Goal: Task Accomplishment & Management: Manage account settings

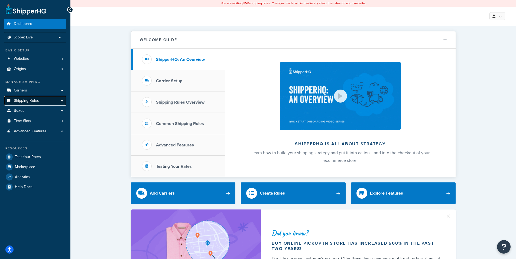
click at [38, 99] on span "Shipping Rules" at bounding box center [26, 101] width 25 height 5
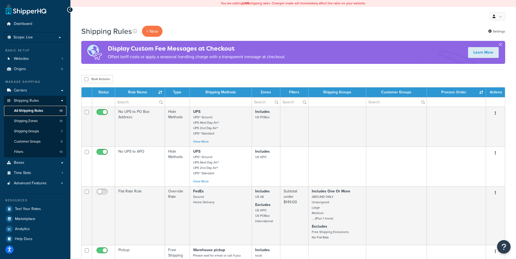
click at [43, 110] on span "All Shipping Rules" at bounding box center [28, 111] width 29 height 5
click at [151, 31] on p "+ New" at bounding box center [152, 31] width 21 height 11
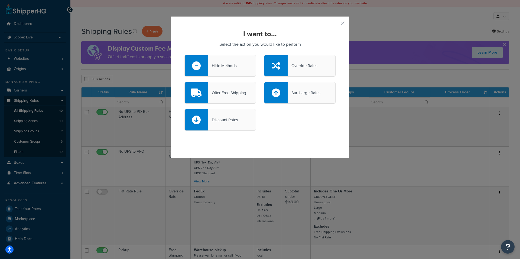
click at [222, 64] on div "Hide Methods" at bounding box center [222, 66] width 29 height 8
click at [0, 0] on input "Hide Methods" at bounding box center [0, 0] width 0 height 0
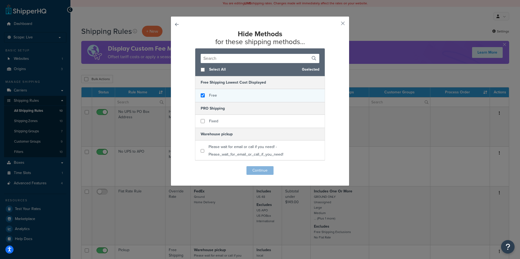
checkbox input "true"
click at [240, 94] on div "Free" at bounding box center [260, 95] width 130 height 13
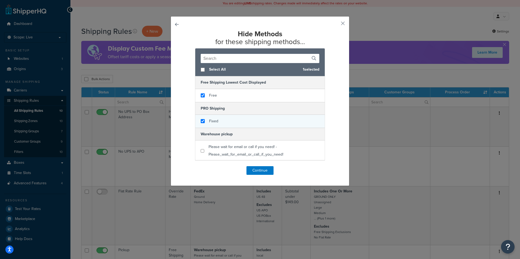
checkbox input "true"
click at [233, 123] on div "Fixed" at bounding box center [260, 121] width 130 height 13
click at [331, 62] on div "Select All 2 selected Free Shipping Lowest Cost Displayed Free PRO Shipping Fix…" at bounding box center [260, 104] width 151 height 113
drag, startPoint x: 287, startPoint y: 20, endPoint x: 324, endPoint y: 17, distance: 36.4
click at [324, 17] on div "Hide Methods for these shipping methods... Select All 2 selected Free Shipping …" at bounding box center [260, 101] width 179 height 170
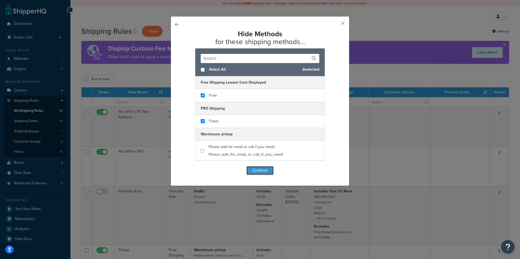
click at [254, 170] on button "Continue" at bounding box center [260, 170] width 27 height 9
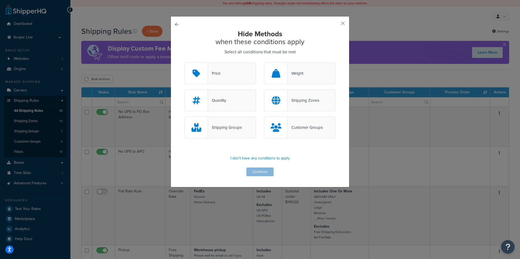
click at [224, 99] on div "Quantity" at bounding box center [217, 101] width 18 height 8
click at [0, 0] on input "Quantity" at bounding box center [0, 0] width 0 height 0
click at [257, 171] on button "Continue" at bounding box center [260, 172] width 27 height 9
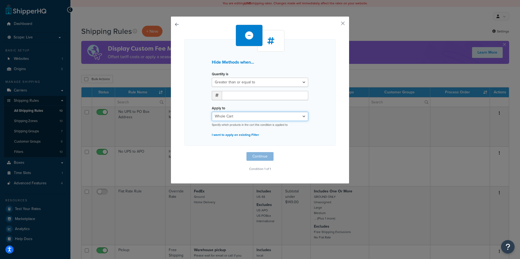
click at [249, 116] on select "Whole Cart Everything in Shipping Group Everything at Origin Each Item within S…" at bounding box center [260, 116] width 96 height 9
click at [336, 25] on button "button" at bounding box center [334, 25] width 1 height 1
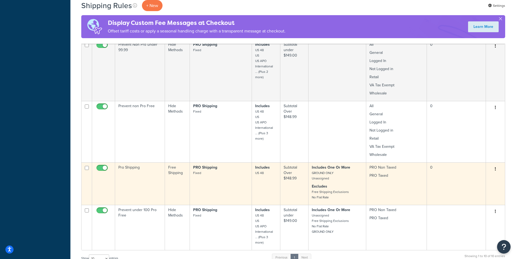
scroll to position [352, 0]
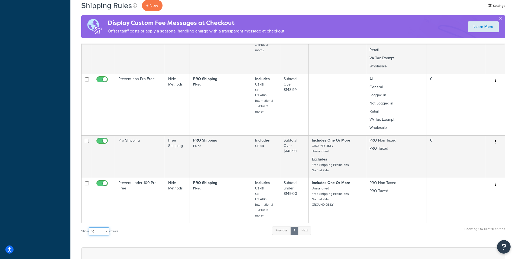
click at [107, 228] on select "10 15 25 50 100 1000" at bounding box center [99, 232] width 20 height 8
select select "50"
click at [89, 228] on select "10 15 25 50 100 1000" at bounding box center [99, 232] width 20 height 8
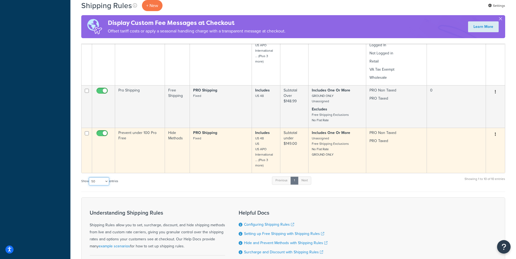
scroll to position [434, 0]
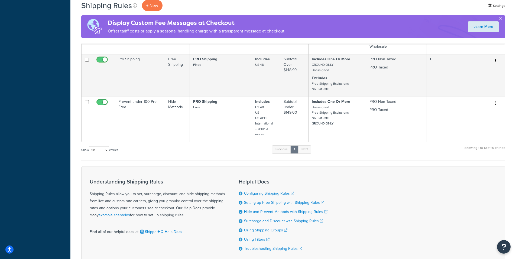
click at [212, 166] on div "Understanding Shipping Rules Shipping Rules allow you to set, surcharge, discou…" at bounding box center [293, 214] width 424 height 97
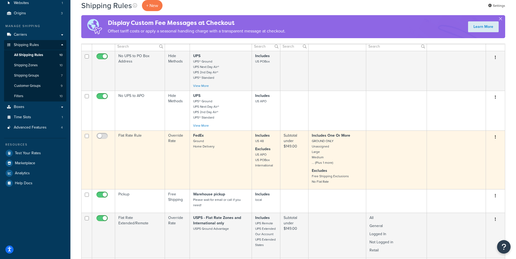
scroll to position [54, 0]
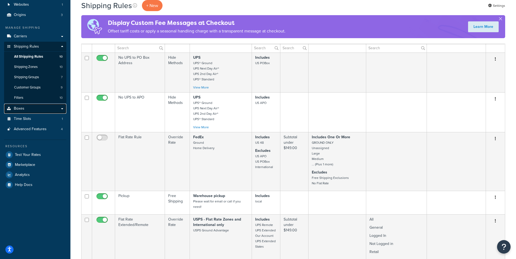
click at [25, 108] on link "Boxes" at bounding box center [35, 109] width 62 height 10
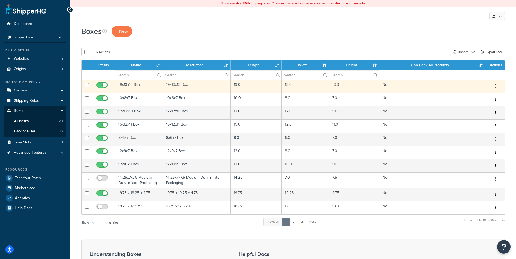
click at [496, 86] on icon "button" at bounding box center [495, 86] width 1 height 4
click at [469, 95] on link "Edit" at bounding box center [477, 96] width 43 height 11
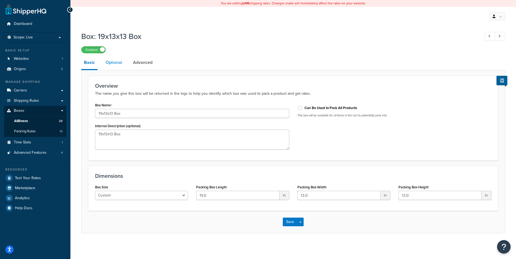
click at [116, 63] on link "Optional" at bounding box center [114, 62] width 22 height 13
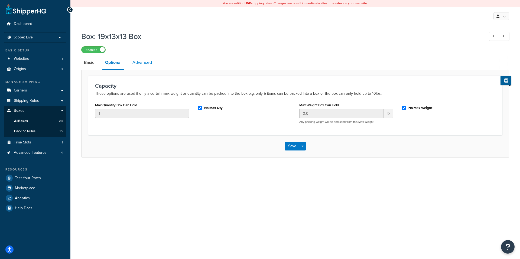
click at [143, 62] on link "Advanced" at bounding box center [142, 62] width 25 height 13
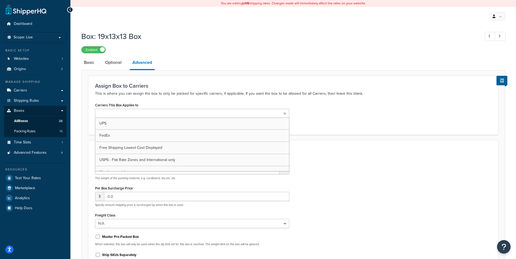
click at [149, 112] on ul at bounding box center [192, 113] width 194 height 9
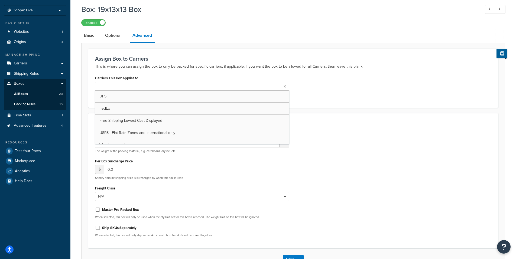
click at [349, 67] on p "This is where you can assign the box to only be packed for specific carriers, i…" at bounding box center [293, 66] width 397 height 7
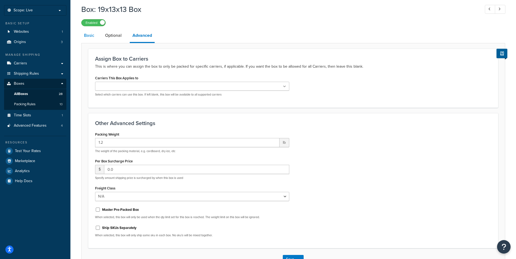
click at [90, 35] on link "Basic" at bounding box center [89, 35] width 16 height 13
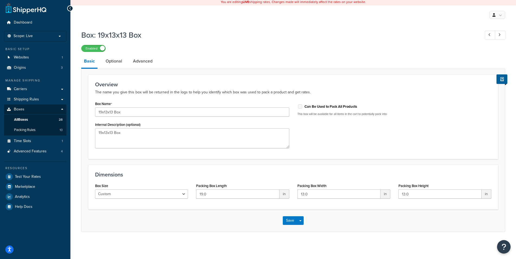
scroll to position [2, 0]
click at [23, 88] on span "Carriers" at bounding box center [20, 89] width 13 height 5
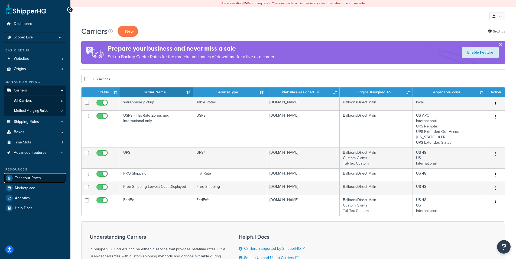
click at [22, 177] on span "Test Your Rates" at bounding box center [28, 178] width 26 height 5
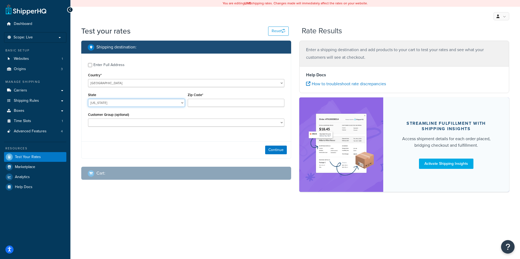
click at [162, 104] on select "[US_STATE] [US_STATE] [US_STATE] [US_STATE] [US_STATE] Armed Forces Americas Ar…" at bounding box center [136, 103] width 97 height 8
select select "NY"
click at [88, 99] on select "[US_STATE] [US_STATE] [US_STATE] [US_STATE] [US_STATE] Armed Forces Americas Ar…" at bounding box center [136, 103] width 97 height 8
click at [208, 104] on input "Zip Code*" at bounding box center [236, 103] width 97 height 8
type input "11518"
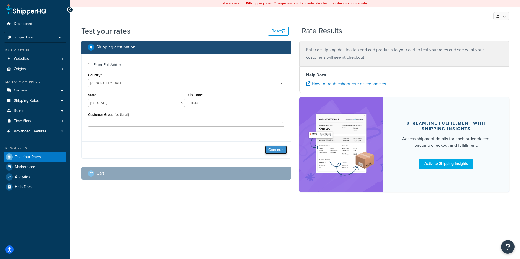
click at [272, 149] on button "Continue" at bounding box center [276, 150] width 22 height 9
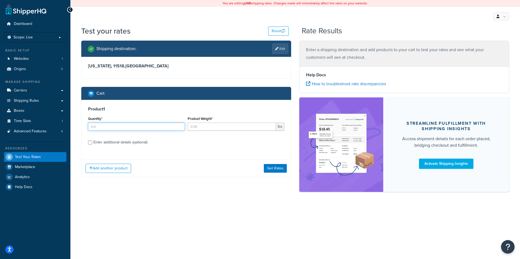
click at [133, 127] on input "Quantity*" at bounding box center [136, 127] width 97 height 8
type input "24"
click at [220, 126] on input "Product Weight*" at bounding box center [232, 127] width 89 height 8
type input "1"
click at [218, 137] on div "Product 1 Quantity* 24 Product Weight* 1 lbs Enter additional details (optional)" at bounding box center [187, 128] width 210 height 56
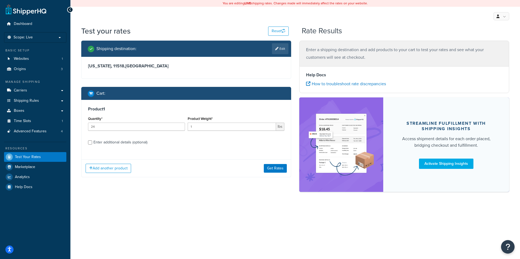
click at [100, 144] on div "Enter additional details (optional)" at bounding box center [121, 143] width 54 height 8
click at [92, 144] on input "Enter additional details (optional)" at bounding box center [90, 143] width 4 height 4
checkbox input "true"
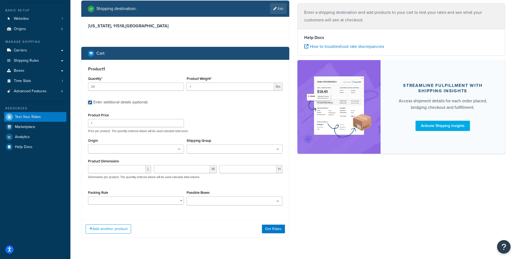
scroll to position [27, 0]
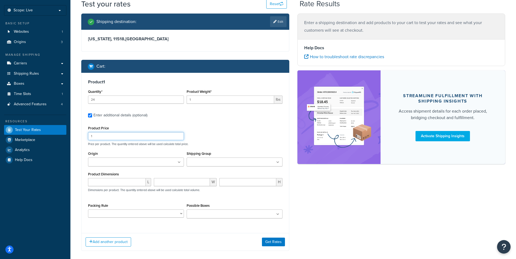
click at [111, 135] on input "1" at bounding box center [136, 136] width 96 height 8
click at [278, 163] on icon at bounding box center [277, 162] width 3 height 3
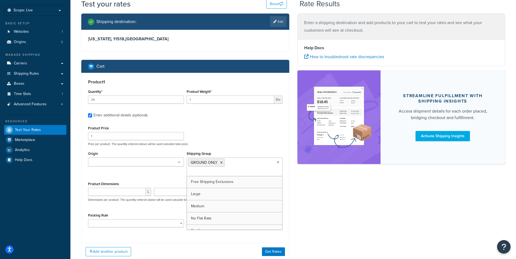
click at [217, 122] on div "Product 1 Quantity* 24 Product Weight* 1 lbs Enter additional details (optional…" at bounding box center [186, 156] width 208 height 166
click at [107, 164] on input "Origin" at bounding box center [114, 163] width 48 height 6
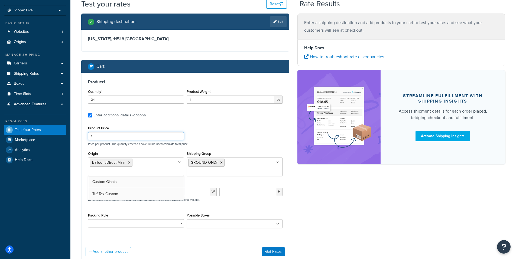
click at [234, 136] on div "Product Price 1 Price per product. The quantity entered above will be used calc…" at bounding box center [185, 135] width 197 height 21
drag, startPoint x: 198, startPoint y: 98, endPoint x: 183, endPoint y: 100, distance: 14.8
click at [183, 100] on div "Quantity* 24 Product Weight* 1 lbs" at bounding box center [185, 98] width 197 height 20
type input "29"
drag, startPoint x: 119, startPoint y: 100, endPoint x: 80, endPoint y: 98, distance: 39.4
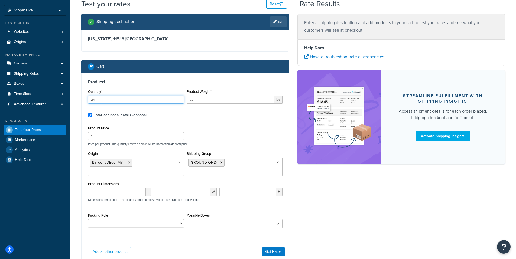
click at [80, 98] on div "Shipping destination : Edit New York, 11518 , United States Cart : Product 1 Qu…" at bounding box center [185, 142] width 216 height 256
type input "1"
click at [133, 194] on input "number" at bounding box center [117, 192] width 58 height 8
type input "21"
type input "12"
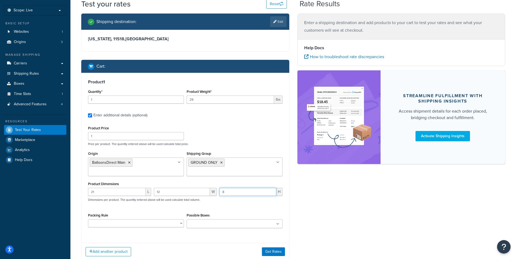
type input "8"
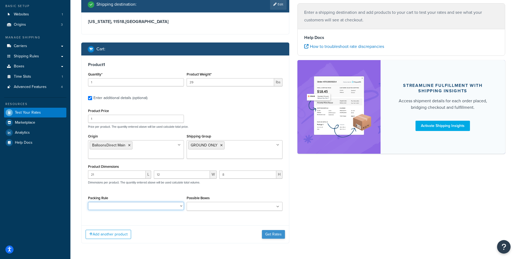
scroll to position [54, 0]
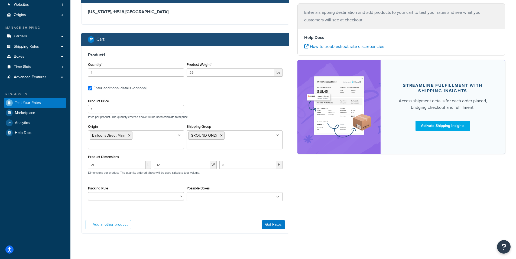
click at [277, 196] on icon at bounding box center [277, 197] width 3 height 3
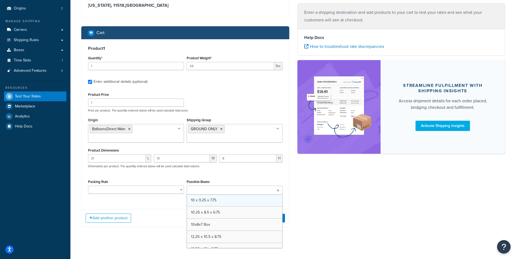
scroll to position [64, 0]
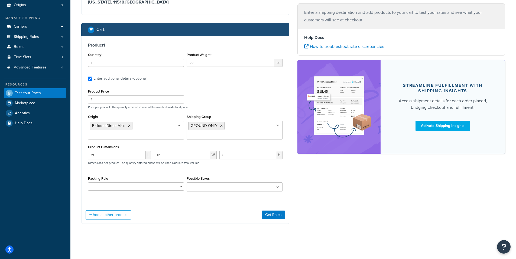
click at [306, 202] on div "Shipping destination : Edit New York, 11518 , United States Cart : Product 1 Qu…" at bounding box center [293, 105] width 432 height 256
click at [276, 212] on button "Get Rates" at bounding box center [273, 215] width 23 height 9
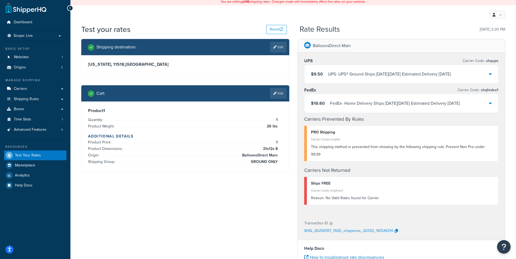
scroll to position [0, 0]
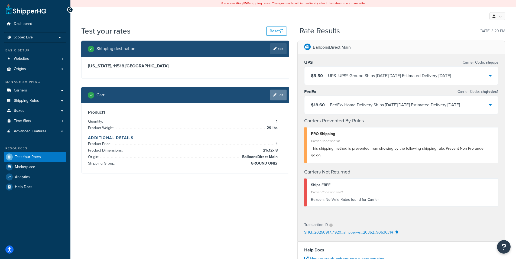
click at [279, 95] on link "Edit" at bounding box center [278, 95] width 17 height 11
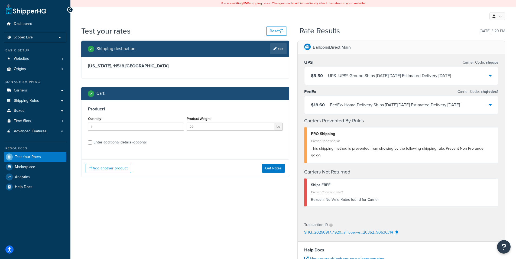
click at [108, 143] on div "Enter additional details (optional)" at bounding box center [121, 143] width 54 height 8
click at [92, 143] on input "Enter additional details (optional)" at bounding box center [90, 143] width 4 height 4
checkbox input "true"
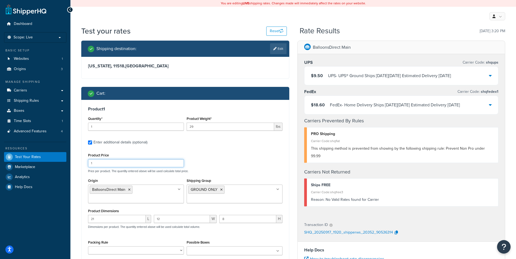
drag, startPoint x: 98, startPoint y: 164, endPoint x: 80, endPoint y: 166, distance: 18.0
click at [80, 166] on div "Shipping destination : Edit New York, 11518 , United States Cart : Product 1 Qu…" at bounding box center [185, 169] width 216 height 256
type input "175.00"
click at [238, 152] on div "Product Price 175.00 Price per product. The quantity entered above will be used…" at bounding box center [185, 162] width 197 height 21
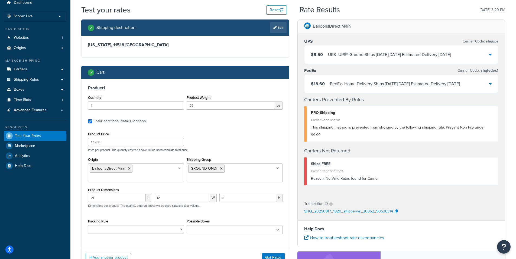
scroll to position [81, 0]
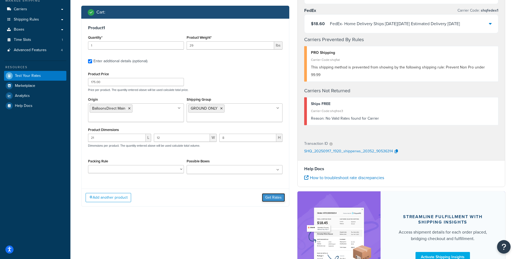
click at [272, 198] on button "Get Rates" at bounding box center [273, 198] width 23 height 9
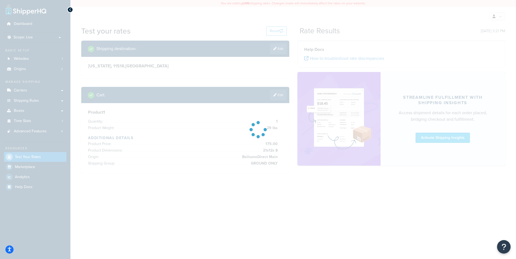
scroll to position [0, 0]
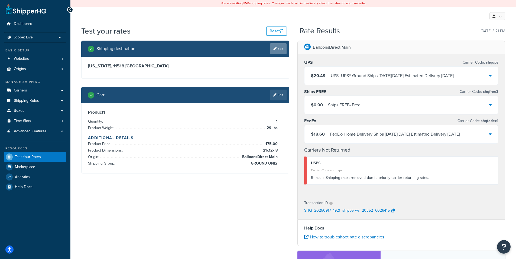
click at [276, 48] on link "Edit" at bounding box center [278, 48] width 17 height 11
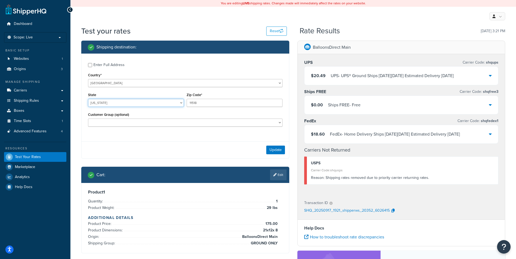
click at [163, 103] on select "Alabama Alaska American Samoa Arizona Arkansas Armed Forces Americas Armed Forc…" at bounding box center [136, 103] width 96 height 8
click at [133, 100] on select "Alabama Alaska American Samoa Arizona Arkansas Armed Forces Americas Armed Forc…" at bounding box center [136, 103] width 96 height 8
select select "FL"
click at [88, 99] on select "Alabama Alaska American Samoa Arizona Arkansas Armed Forces Americas Armed Forc…" at bounding box center [136, 103] width 96 height 8
drag, startPoint x: 201, startPoint y: 105, endPoint x: 177, endPoint y: 101, distance: 24.1
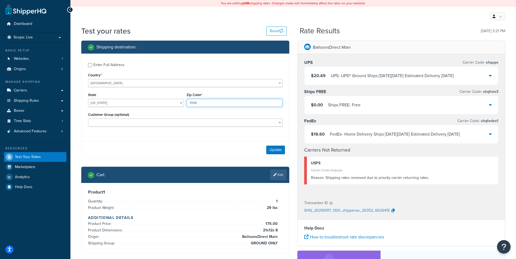
click at [177, 101] on div "State Alabama Alaska American Samoa Arizona Arkansas Armed Forces Americas Arme…" at bounding box center [185, 101] width 197 height 20
type input "32222"
click at [275, 147] on button "Update" at bounding box center [275, 150] width 19 height 9
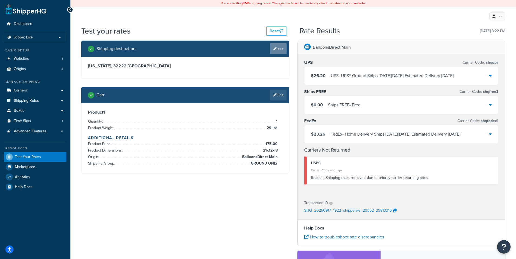
click at [280, 48] on link "Edit" at bounding box center [278, 48] width 17 height 11
select select "FL"
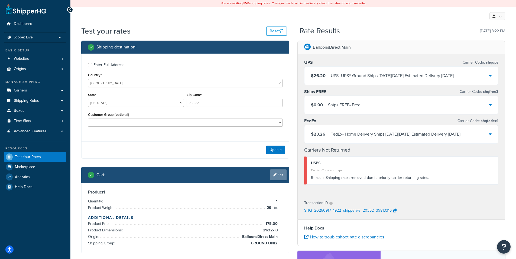
click at [276, 176] on link "Edit" at bounding box center [278, 175] width 17 height 11
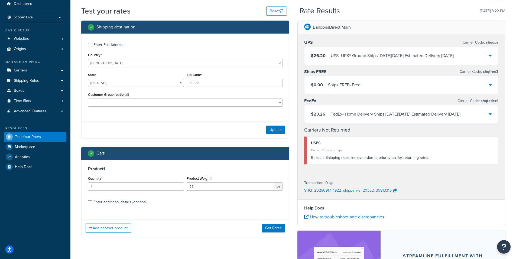
scroll to position [81, 0]
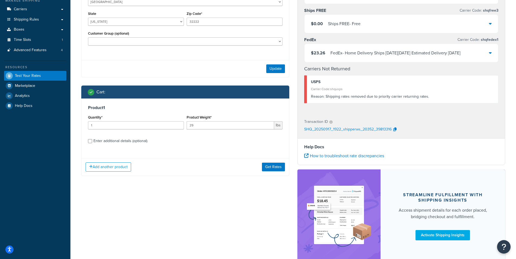
click at [113, 142] on div "Enter additional details (optional)" at bounding box center [121, 141] width 54 height 8
click at [92, 142] on input "Enter additional details (optional)" at bounding box center [90, 141] width 4 height 4
checkbox input "true"
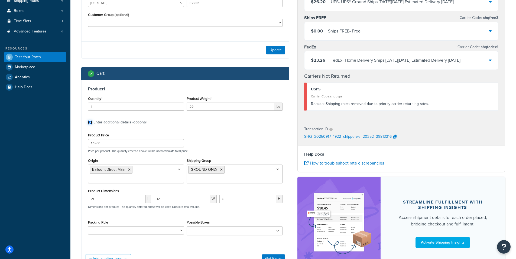
scroll to position [136, 0]
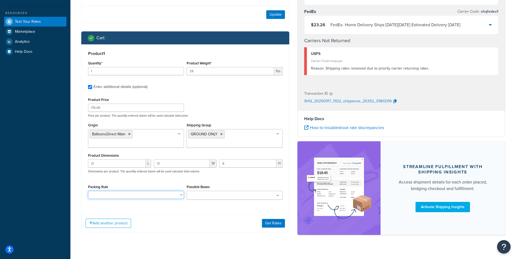
click at [181, 196] on select "Base Rule Boss Custom 18 Inch Foil Rule Custom 36 Inch Foil Rule Custom Beach B…" at bounding box center [136, 195] width 96 height 8
click at [164, 218] on div "Add another product Get Rates" at bounding box center [186, 224] width 208 height 18
click at [181, 196] on select "Base Rule Boss Custom 18 Inch Foil Rule Custom 36 Inch Foil Rule Custom Beach B…" at bounding box center [136, 195] width 96 height 8
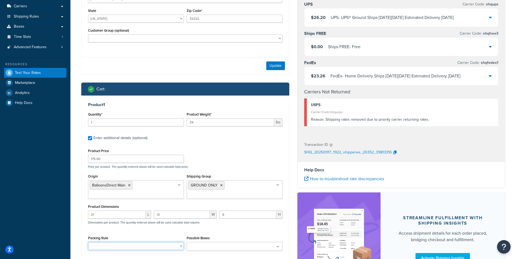
scroll to position [27, 0]
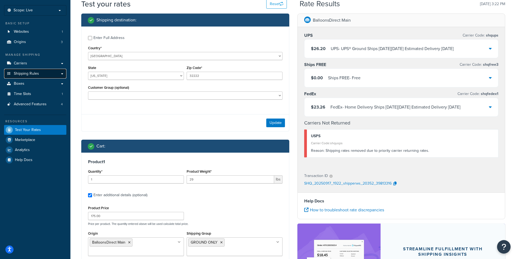
click at [24, 72] on span "Shipping Rules" at bounding box center [26, 74] width 25 height 5
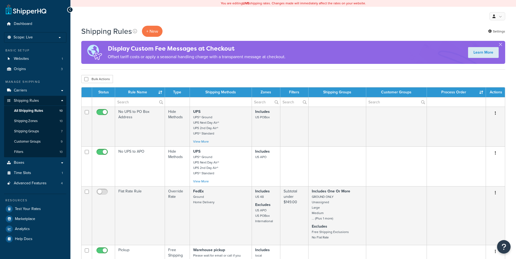
select select "50"
click at [152, 29] on p "+ New" at bounding box center [152, 31] width 21 height 11
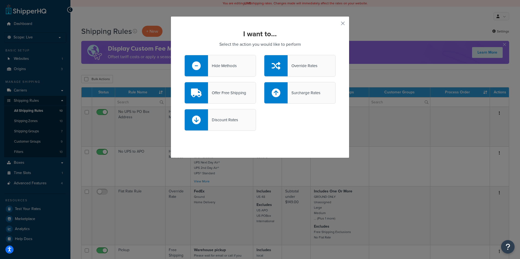
click at [227, 65] on div "Hide Methods" at bounding box center [222, 66] width 29 height 8
click at [0, 0] on input "Hide Methods" at bounding box center [0, 0] width 0 height 0
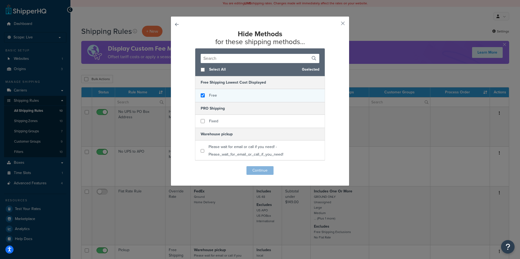
checkbox input "true"
click at [224, 96] on div "Free" at bounding box center [260, 95] width 130 height 13
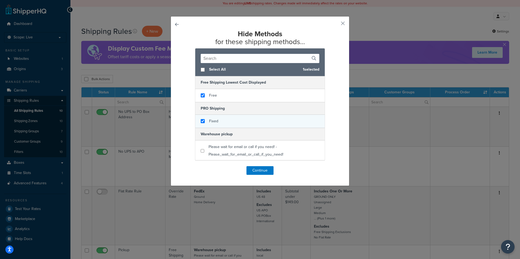
checkbox input "true"
click at [221, 121] on div "Fixed" at bounding box center [260, 121] width 130 height 13
click at [262, 169] on button "Continue" at bounding box center [260, 170] width 27 height 9
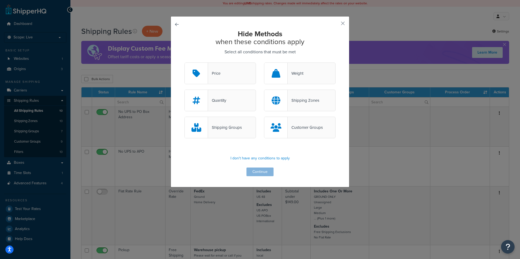
click at [220, 125] on div "Shipping Groups" at bounding box center [225, 128] width 34 height 8
click at [0, 0] on input "Shipping Groups" at bounding box center [0, 0] width 0 height 0
click at [257, 171] on button "Continue" at bounding box center [260, 172] width 27 height 9
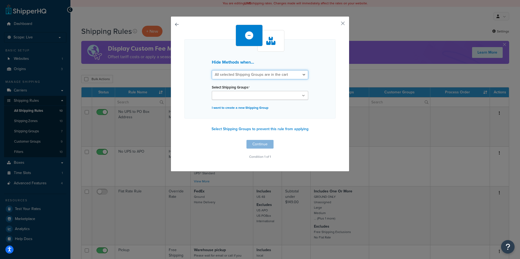
click at [272, 76] on select "All selected Shipping Groups are in the cart Any selected Shipping Groups are i…" at bounding box center [260, 74] width 96 height 9
select select "any"
click at [212, 70] on select "All selected Shipping Groups are in the cart Any selected Shipping Groups are i…" at bounding box center [260, 74] width 96 height 9
click at [253, 99] on ul at bounding box center [260, 95] width 96 height 9
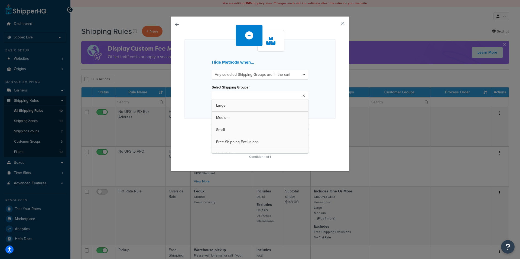
click at [326, 104] on div "Hide Methods when... All selected Shipping Groups are in the cart Any selected …" at bounding box center [260, 78] width 151 height 79
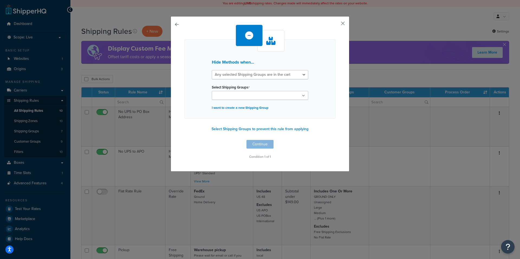
click at [336, 25] on button "button" at bounding box center [334, 25] width 1 height 1
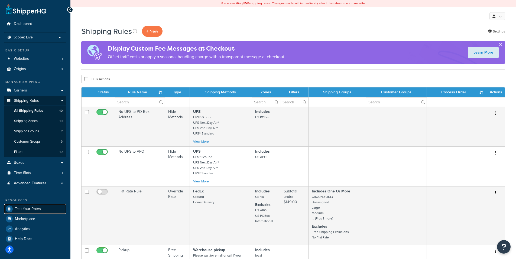
click at [24, 209] on span "Test Your Rates" at bounding box center [28, 209] width 26 height 5
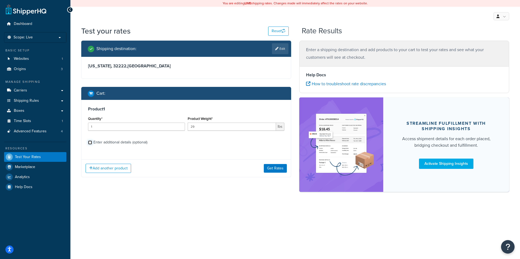
click at [91, 144] on input "Enter additional details (optional)" at bounding box center [90, 143] width 4 height 4
checkbox input "true"
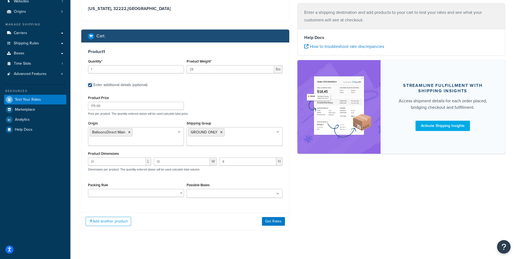
scroll to position [64, 0]
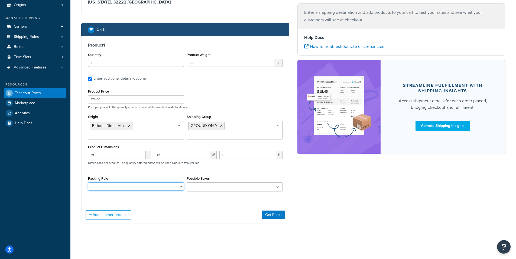
click at [114, 185] on select "Base Rule Boss Custom 18 Inch Foil Rule Custom 36 Inch Foil Rule Custom Beach B…" at bounding box center [136, 187] width 96 height 8
click at [154, 214] on div "Add another product Get Rates" at bounding box center [186, 215] width 208 height 18
click at [218, 212] on div "Add another product Get Rates" at bounding box center [186, 215] width 208 height 18
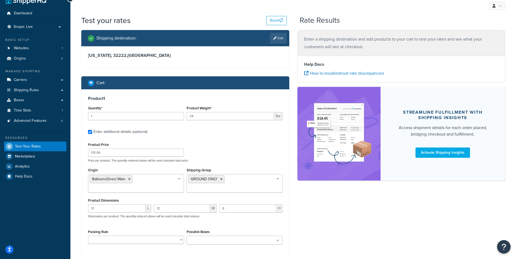
scroll to position [10, 0]
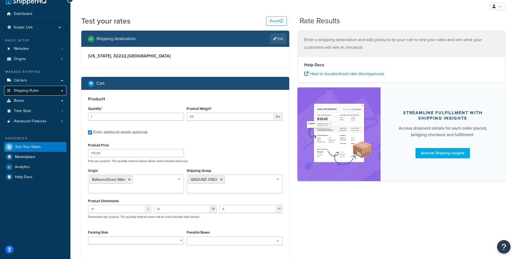
click at [24, 90] on span "Shipping Rules" at bounding box center [26, 91] width 25 height 5
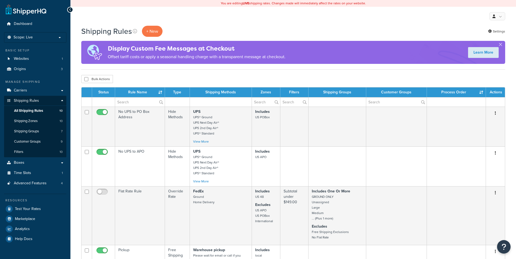
select select "50"
click at [501, 45] on button "button" at bounding box center [500, 45] width 1 height 1
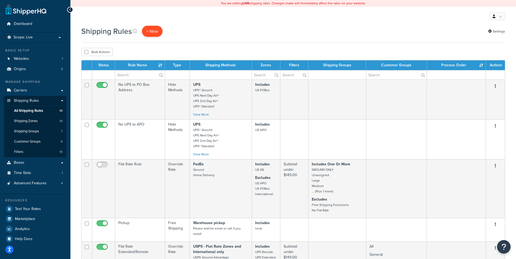
click at [150, 30] on p "+ New" at bounding box center [152, 31] width 21 height 11
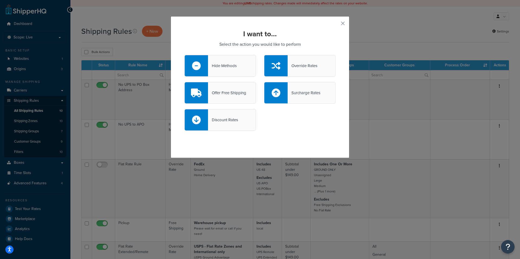
click at [222, 65] on div "Hide Methods" at bounding box center [222, 66] width 29 height 8
click at [0, 0] on input "Hide Methods" at bounding box center [0, 0] width 0 height 0
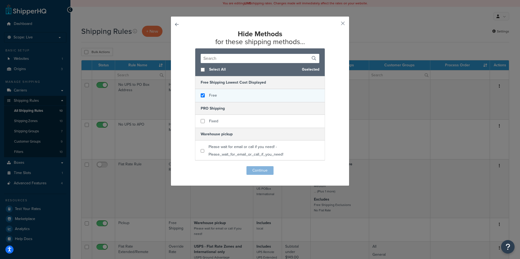
checkbox input "true"
click at [225, 96] on div "Free" at bounding box center [260, 95] width 130 height 13
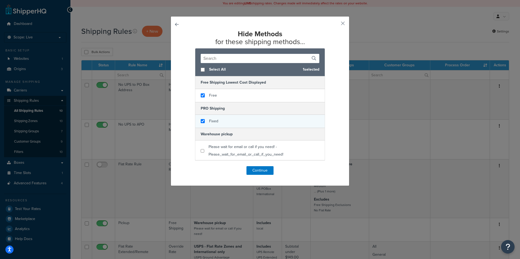
checkbox input "true"
click at [224, 120] on div "Fixed" at bounding box center [260, 121] width 130 height 13
click at [256, 170] on button "Continue" at bounding box center [260, 170] width 27 height 9
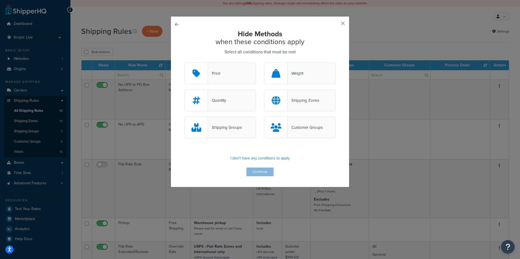
click at [336, 25] on button "button" at bounding box center [334, 25] width 1 height 1
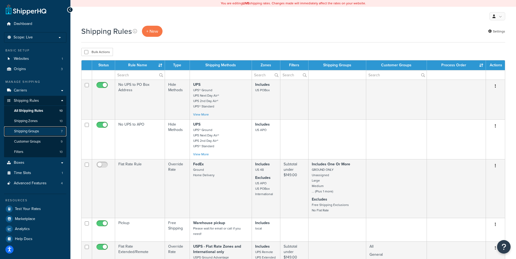
click at [29, 130] on span "Shipping Groups" at bounding box center [26, 131] width 25 height 5
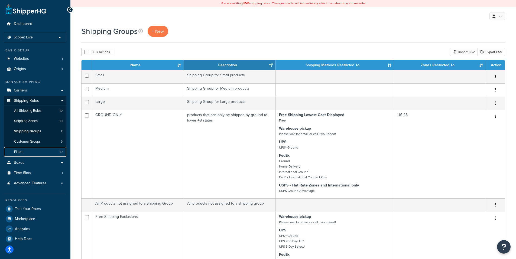
click at [35, 150] on link "Filters 10" at bounding box center [35, 152] width 62 height 10
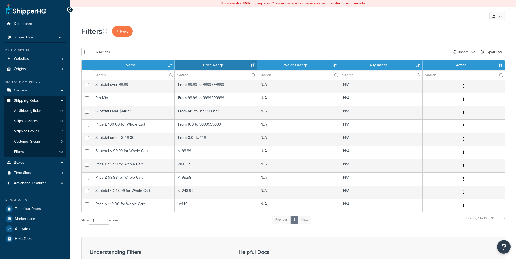
select select "15"
click at [124, 29] on span "+ New" at bounding box center [123, 31] width 12 height 6
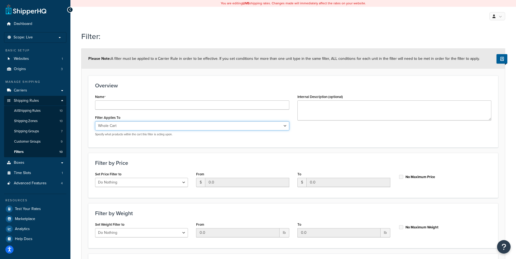
click at [157, 124] on select "Whole Cart Everything in Shipping Group Everything at Origin Each Item within S…" at bounding box center [192, 125] width 194 height 9
click at [314, 164] on h3 "Filter by Price" at bounding box center [293, 163] width 397 height 6
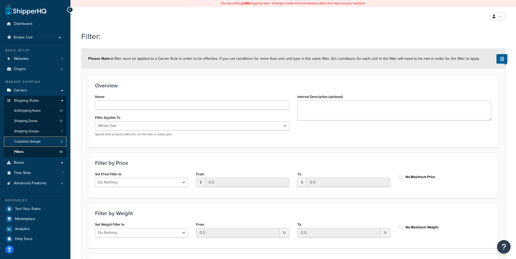
click at [25, 140] on span "Customer Groups" at bounding box center [27, 142] width 27 height 5
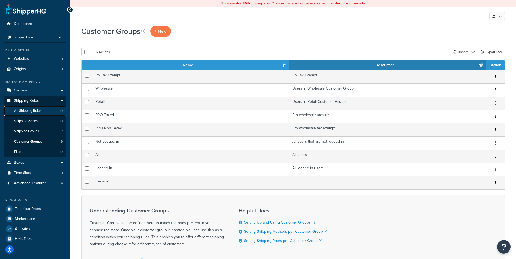
click at [36, 109] on span "All Shipping Rules" at bounding box center [27, 111] width 27 height 5
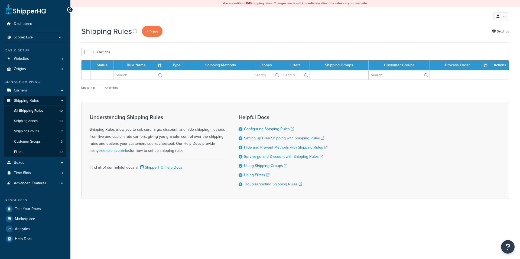
select select "50"
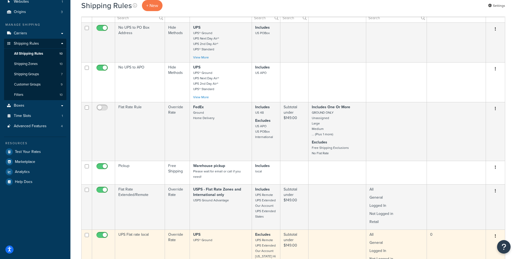
scroll to position [54, 0]
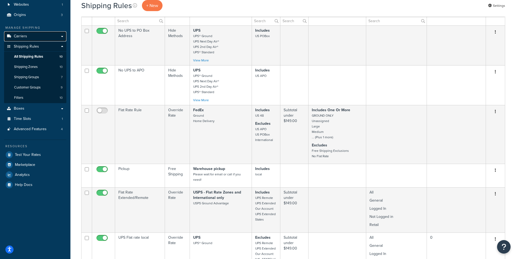
click at [28, 34] on link "Carriers" at bounding box center [35, 36] width 62 height 10
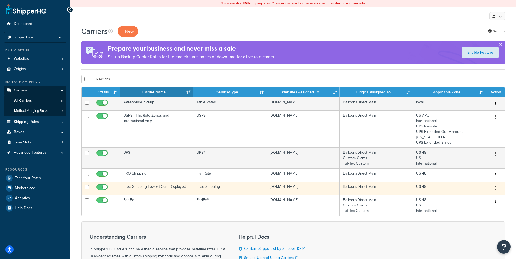
click at [495, 187] on icon "button" at bounding box center [495, 188] width 1 height 4
click at [467, 198] on link "Edit" at bounding box center [473, 199] width 43 height 11
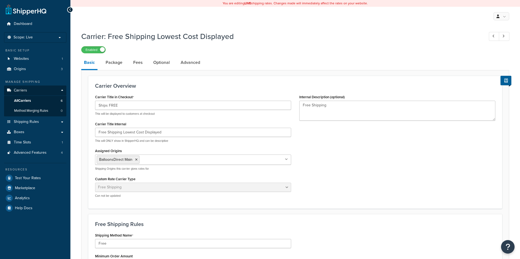
select select "free"
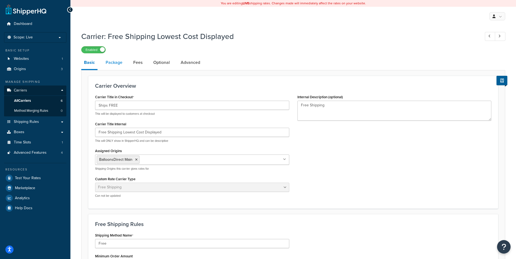
click at [111, 61] on link "Package" at bounding box center [114, 62] width 22 height 13
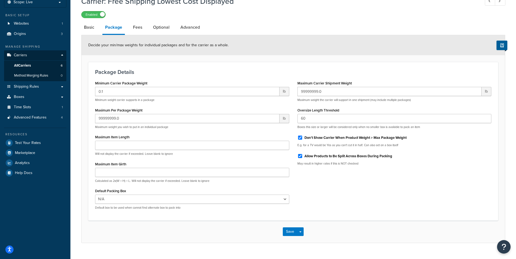
scroll to position [47, 0]
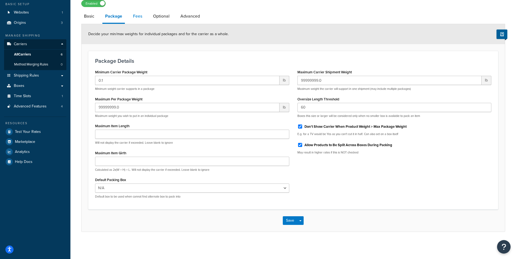
click at [141, 14] on link "Fees" at bounding box center [137, 16] width 15 height 13
select select "AFTER"
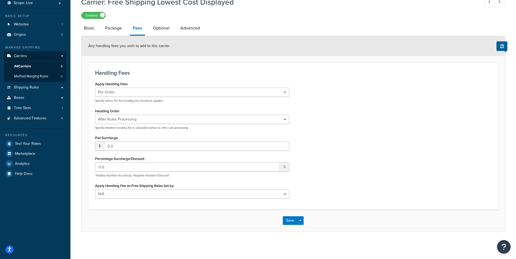
scroll to position [35, 0]
click at [165, 27] on link "Optional" at bounding box center [161, 28] width 22 height 13
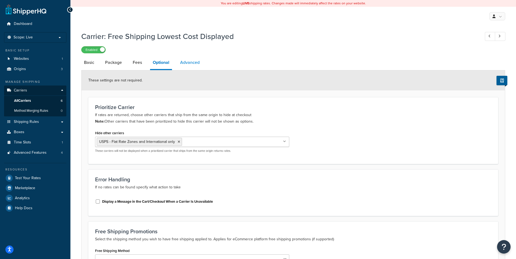
click at [191, 62] on link "Advanced" at bounding box center [190, 62] width 25 height 13
select select "false"
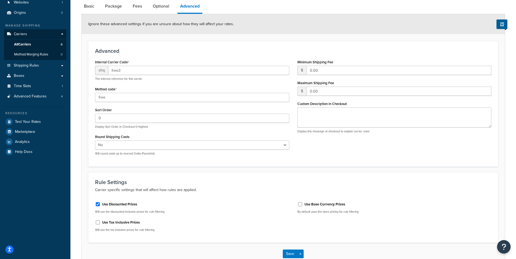
scroll to position [9, 0]
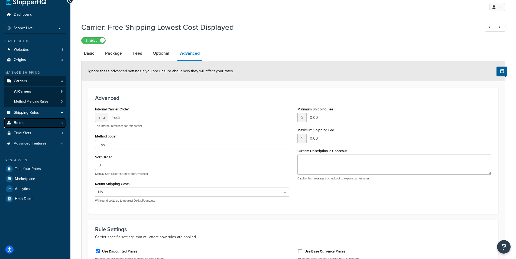
click at [22, 121] on span "Boxes" at bounding box center [19, 123] width 11 height 5
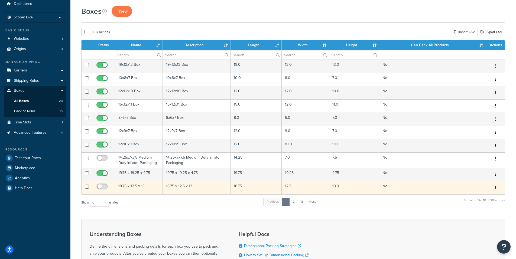
scroll to position [54, 0]
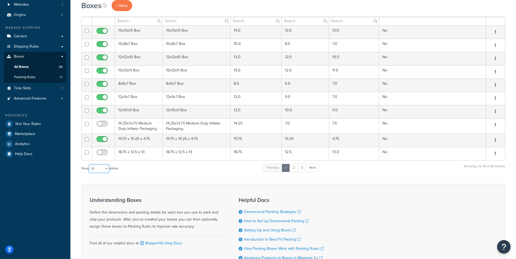
click at [107, 169] on select "10 15 25 50 100 1000" at bounding box center [99, 169] width 20 height 8
select select "50"
click at [89, 165] on select "10 15 25 50 100 1000" at bounding box center [99, 169] width 20 height 8
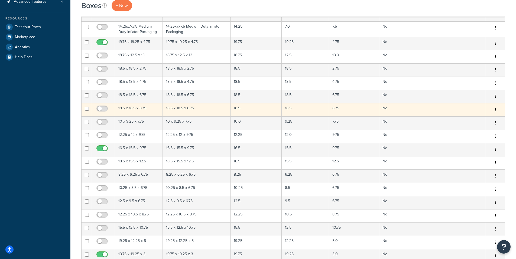
scroll to position [0, 0]
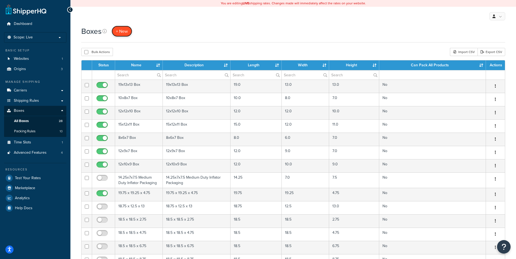
click at [124, 30] on span "+ New" at bounding box center [122, 31] width 12 height 6
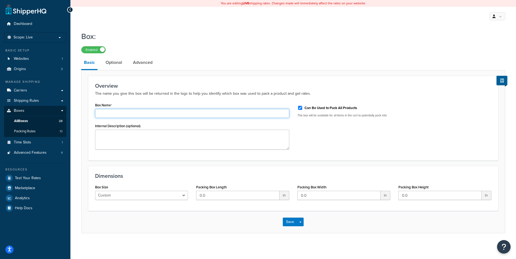
click at [156, 114] on input "Box Name" at bounding box center [192, 113] width 194 height 9
type input "Shine case"
click at [300, 108] on input "Can Be Used to Pack All Products" at bounding box center [300, 108] width 5 height 4
checkbox input "false"
click at [156, 138] on textarea "Internal Description (optional)" at bounding box center [192, 140] width 194 height 20
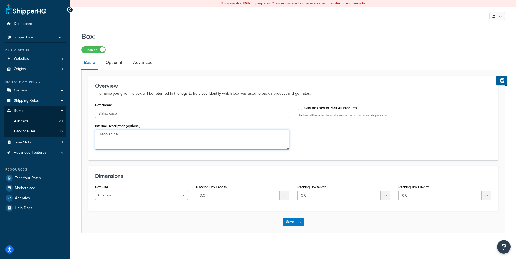
type textarea "Deco shine"
click at [268, 197] on input "0.0" at bounding box center [237, 195] width 83 height 9
drag, startPoint x: 258, startPoint y: 193, endPoint x: 162, endPoint y: 195, distance: 95.4
click at [166, 196] on div "Box Size Custom USPS Small Flat Box USPS Medium Flat Box USPS Large Flat Box US…" at bounding box center [293, 193] width 405 height 21
type input "21"
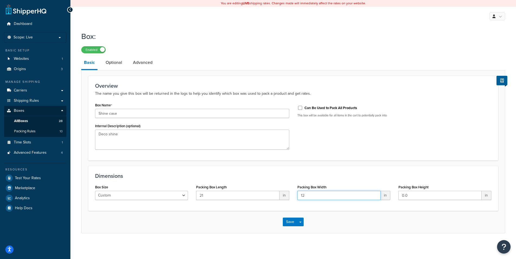
type input "12"
type input "8"
click at [117, 61] on link "Optional" at bounding box center [114, 62] width 22 height 13
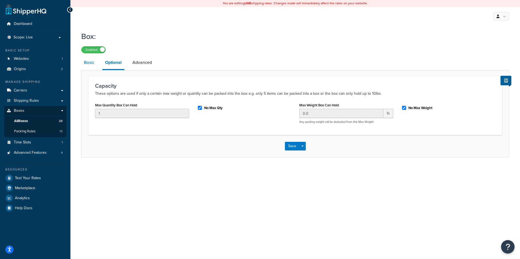
click at [85, 63] on link "Basic" at bounding box center [89, 62] width 16 height 13
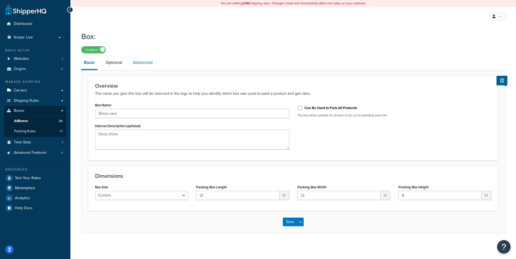
click at [146, 62] on link "Advanced" at bounding box center [142, 62] width 25 height 13
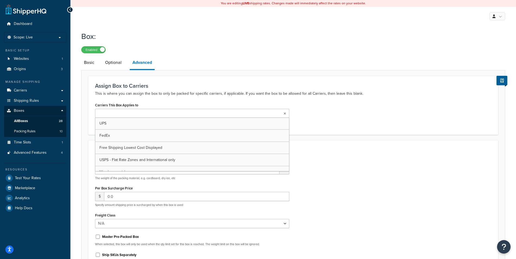
click at [182, 114] on ul at bounding box center [192, 113] width 194 height 9
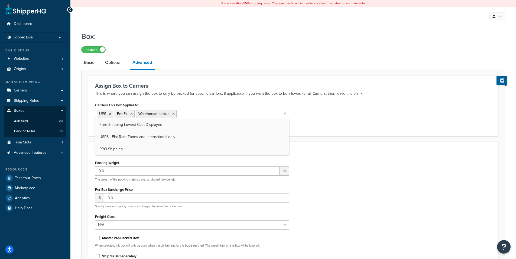
click at [301, 124] on div "Carriers This Box Applies to UPS FedEx Warehouse pickup Free Shipping Lowest Co…" at bounding box center [293, 115] width 405 height 28
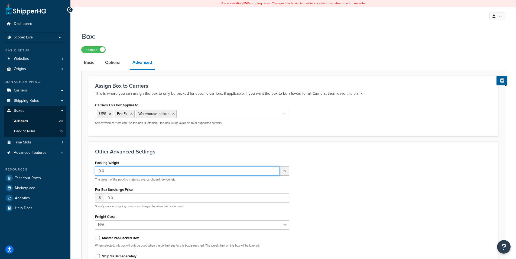
drag, startPoint x: 121, startPoint y: 170, endPoint x: 91, endPoint y: 171, distance: 29.6
click at [91, 171] on div "Packing Weight 0.0 lb The weight of the packing material, e.g. cardboard, dry i…" at bounding box center [192, 214] width 202 height 111
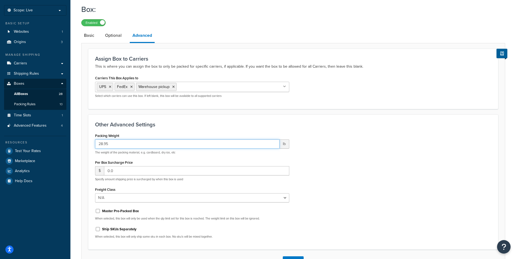
type input "28.95"
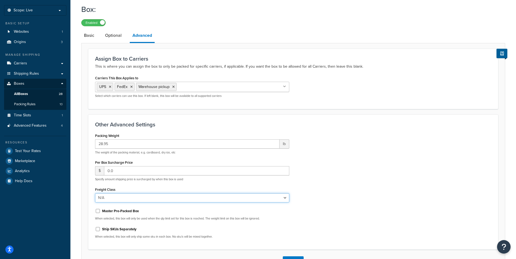
click at [155, 197] on select "N/A 50 55 60 65 70 77.5 85 92.5 100 110 125 150 175 200 250 300 400 500" at bounding box center [192, 198] width 194 height 9
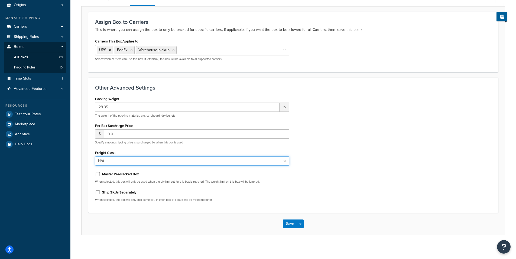
scroll to position [68, 0]
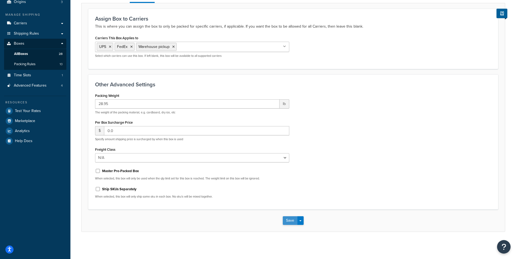
click at [290, 219] on button "Save" at bounding box center [290, 221] width 15 height 9
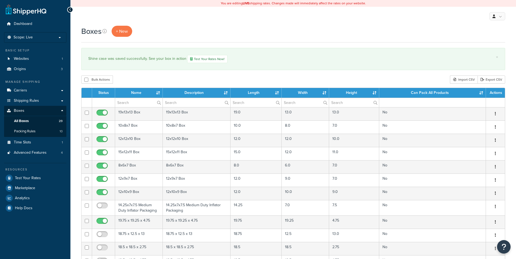
select select "50"
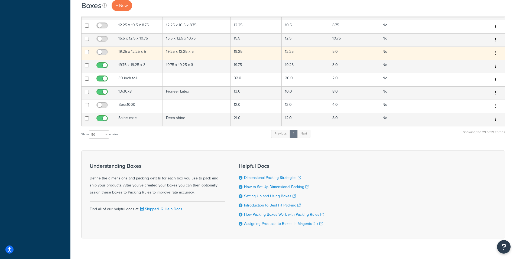
scroll to position [382, 0]
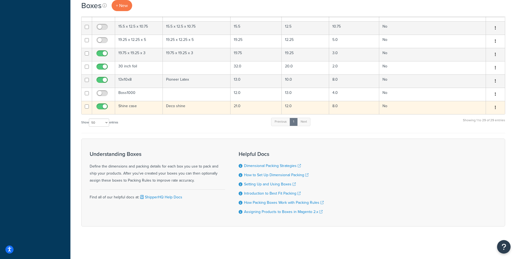
click at [497, 104] on button "button" at bounding box center [496, 108] width 8 height 9
click at [465, 114] on link "Edit" at bounding box center [477, 117] width 43 height 11
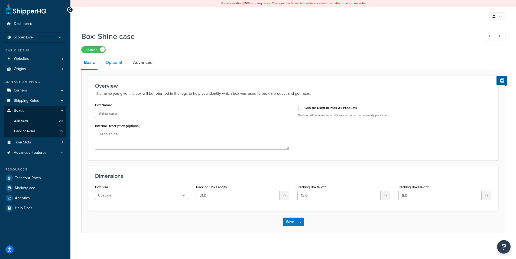
click at [113, 62] on link "Optional" at bounding box center [114, 62] width 22 height 13
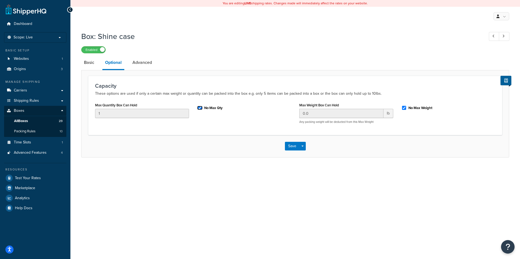
click at [200, 107] on input "No Max Qty" at bounding box center [199, 108] width 5 height 4
checkbox input "false"
click at [138, 114] on input "1" at bounding box center [142, 113] width 94 height 9
drag, startPoint x: 138, startPoint y: 114, endPoint x: 84, endPoint y: 111, distance: 53.7
click at [84, 111] on form "Capacity These options are used if only a certain max weight or quantity can be…" at bounding box center [296, 116] width 428 height 81
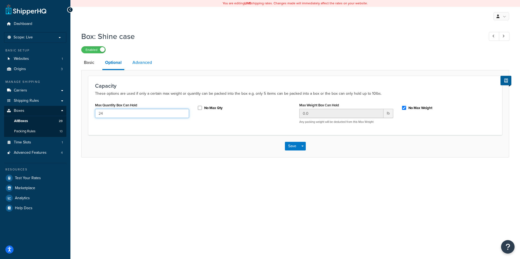
type input "24"
click at [145, 62] on link "Advanced" at bounding box center [142, 62] width 25 height 13
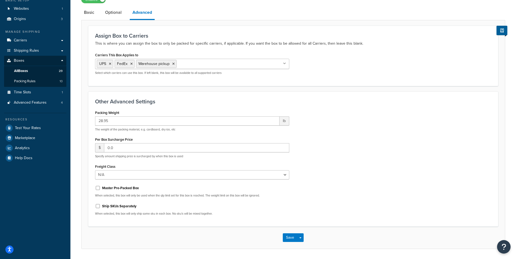
scroll to position [54, 0]
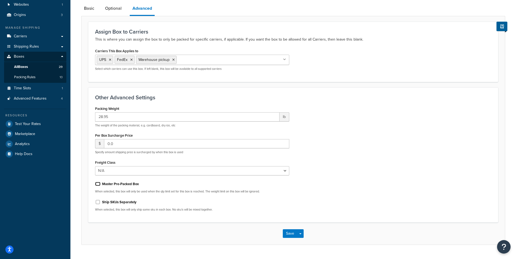
click at [99, 183] on input "Master Pre-Packed Box" at bounding box center [97, 184] width 5 height 4
checkbox input "true"
click at [98, 202] on input "Ship SKUs Separately" at bounding box center [97, 202] width 5 height 4
checkbox input "true"
click at [291, 233] on button "Save" at bounding box center [290, 234] width 15 height 9
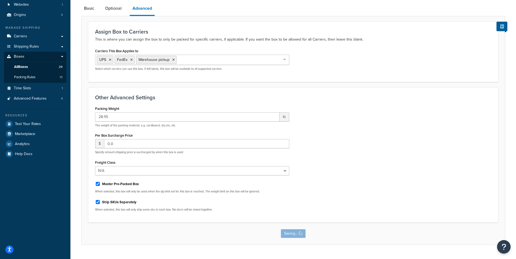
scroll to position [0, 0]
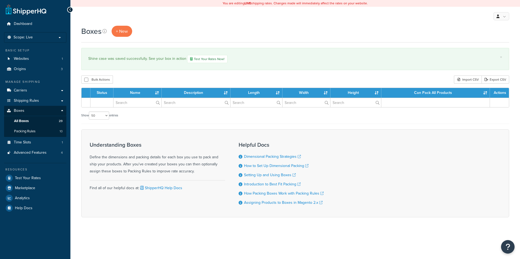
select select "50"
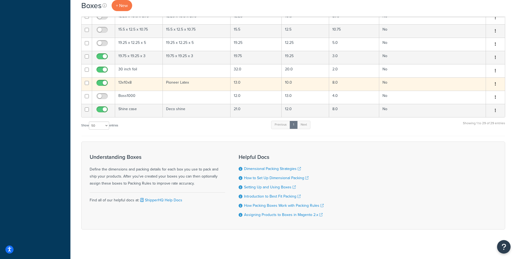
scroll to position [382, 0]
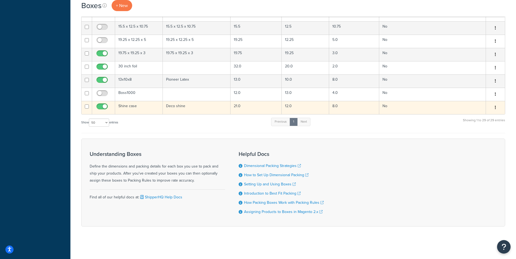
click at [99, 105] on input "checkbox" at bounding box center [102, 108] width 15 height 7
checkbox input "false"
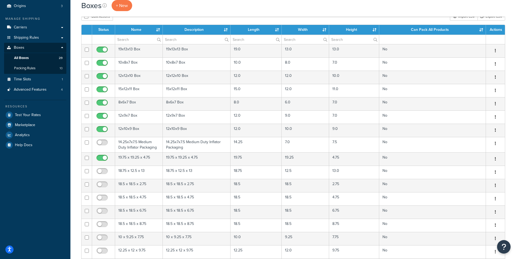
scroll to position [0, 0]
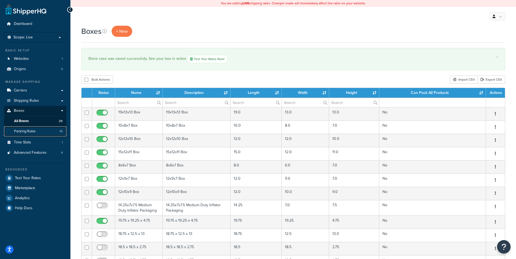
click at [20, 130] on span "Packing Rules" at bounding box center [24, 131] width 21 height 5
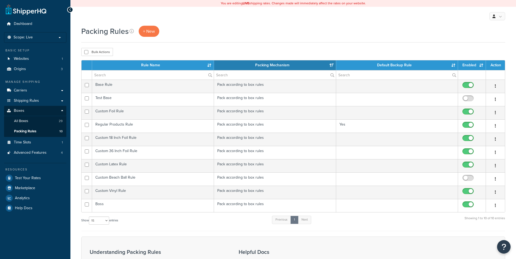
select select "15"
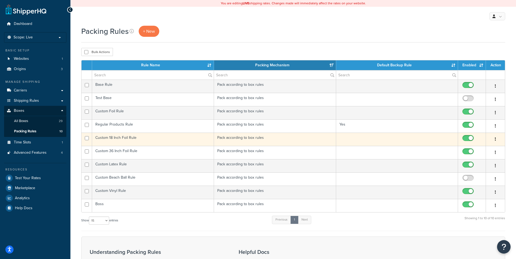
click at [495, 139] on icon "button" at bounding box center [495, 139] width 1 height 4
click at [466, 149] on link "Edit" at bounding box center [473, 150] width 43 height 11
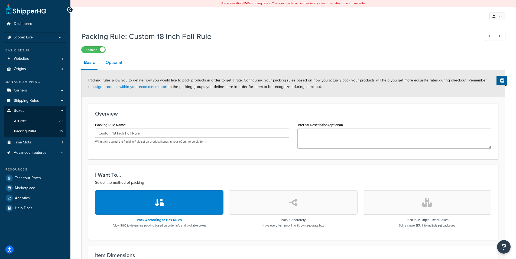
click at [116, 62] on link "Optional" at bounding box center [114, 62] width 22 height 13
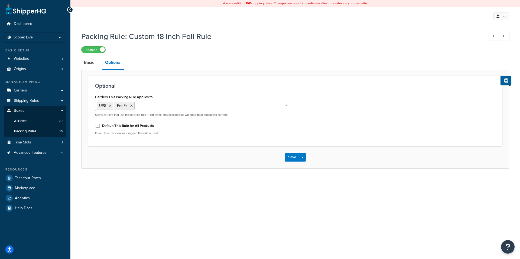
click at [386, 45] on div "Packing Rule: Custom 18 Inch Foil Rule Enabled" at bounding box center [295, 40] width 428 height 25
click at [24, 90] on span "Carriers" at bounding box center [20, 90] width 13 height 5
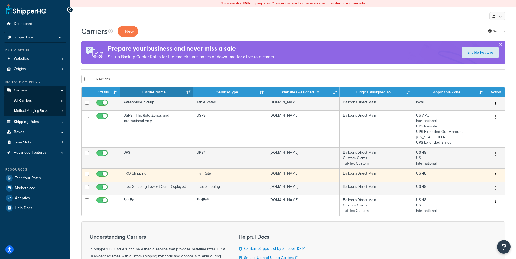
click at [496, 173] on icon "button" at bounding box center [495, 175] width 1 height 4
click at [468, 184] on link "Edit" at bounding box center [473, 186] width 43 height 11
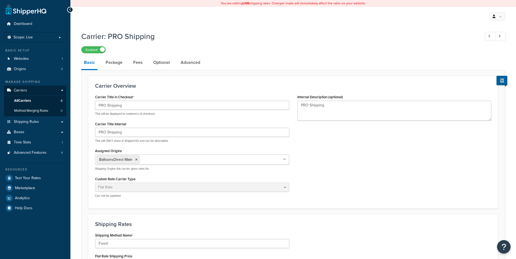
select select "flat"
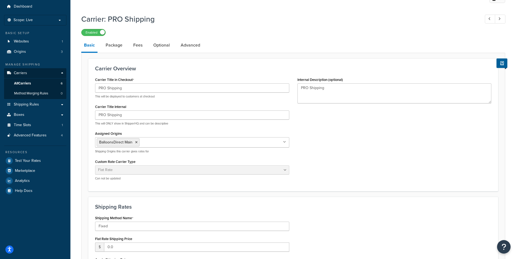
scroll to position [27, 0]
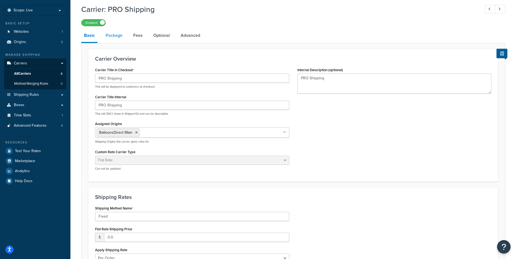
click at [114, 34] on link "Package" at bounding box center [114, 35] width 22 height 13
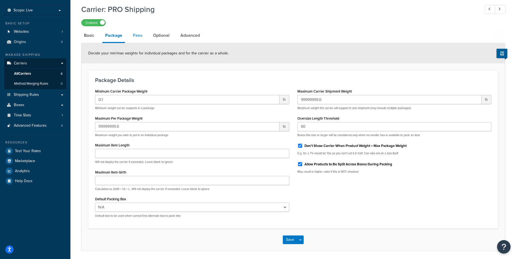
click at [138, 35] on link "Fees" at bounding box center [137, 35] width 15 height 13
select select "AFTER"
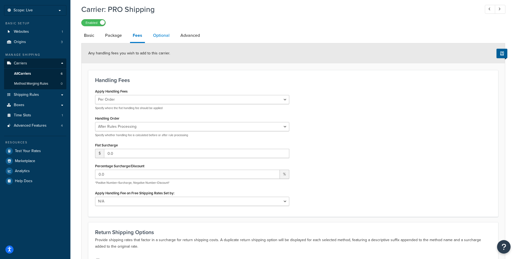
click at [162, 36] on link "Optional" at bounding box center [161, 35] width 22 height 13
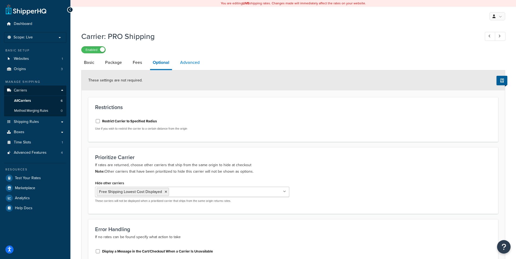
click at [189, 62] on link "Advanced" at bounding box center [190, 62] width 25 height 13
select select "false"
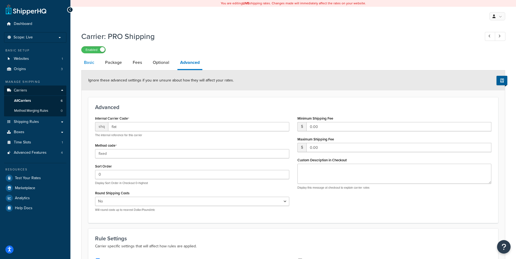
click at [92, 63] on link "Basic" at bounding box center [89, 62] width 16 height 13
select select "flat"
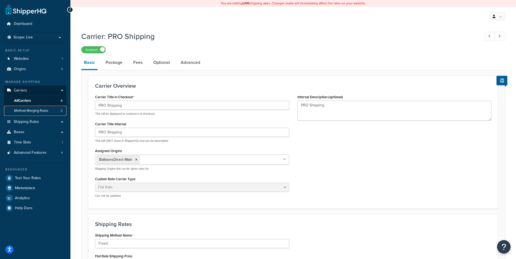
click at [30, 110] on span "Method Merging Rules" at bounding box center [31, 111] width 34 height 5
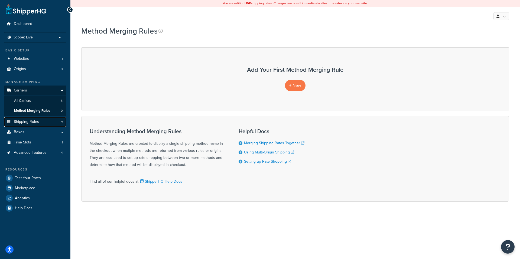
click at [29, 121] on span "Shipping Rules" at bounding box center [26, 122] width 25 height 5
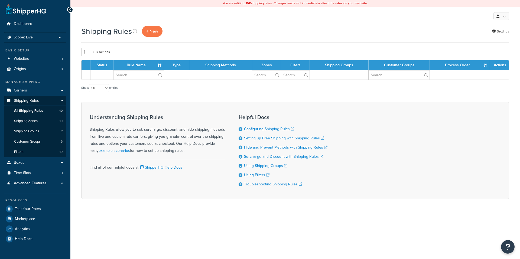
select select "50"
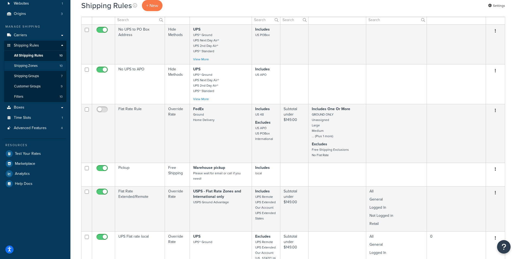
scroll to position [54, 0]
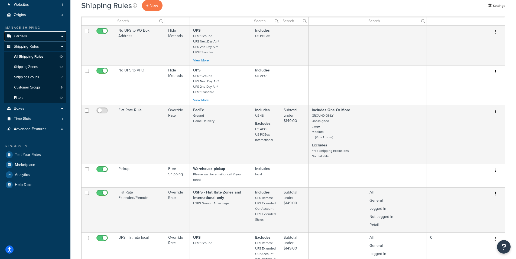
click at [24, 33] on link "Carriers" at bounding box center [35, 36] width 62 height 10
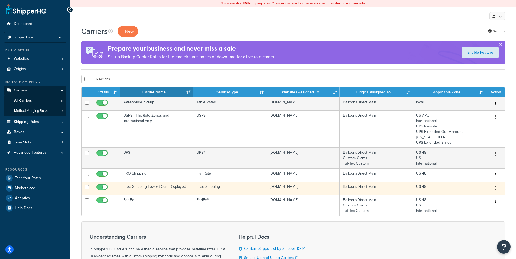
click at [496, 187] on icon "button" at bounding box center [495, 188] width 1 height 4
click at [465, 199] on link "Edit" at bounding box center [473, 199] width 43 height 11
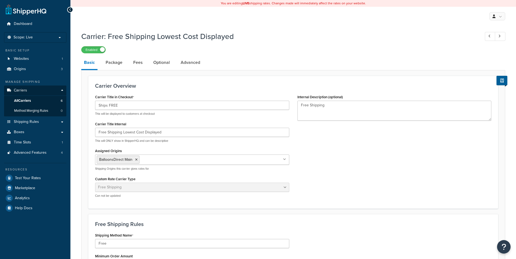
select select "free"
click at [117, 62] on link "Package" at bounding box center [114, 62] width 22 height 13
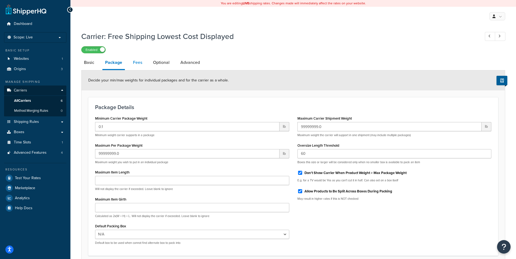
click at [137, 64] on link "Fees" at bounding box center [137, 62] width 15 height 13
select select "AFTER"
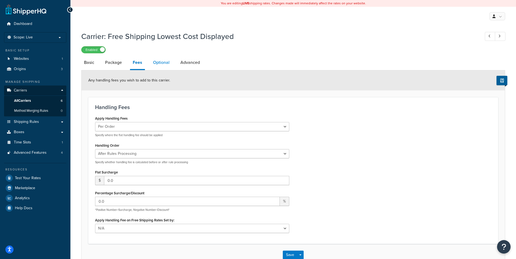
click at [166, 59] on link "Optional" at bounding box center [161, 62] width 22 height 13
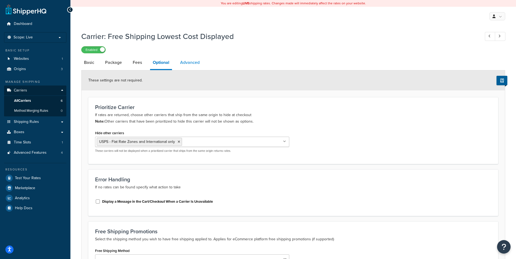
click at [187, 60] on link "Advanced" at bounding box center [190, 62] width 25 height 13
select select "false"
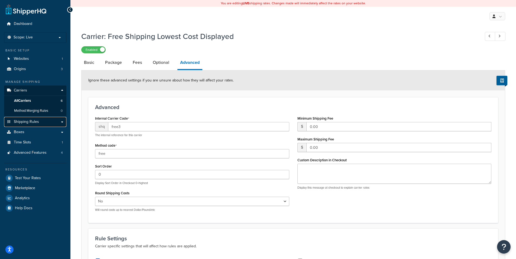
click at [25, 121] on span "Shipping Rules" at bounding box center [26, 122] width 25 height 5
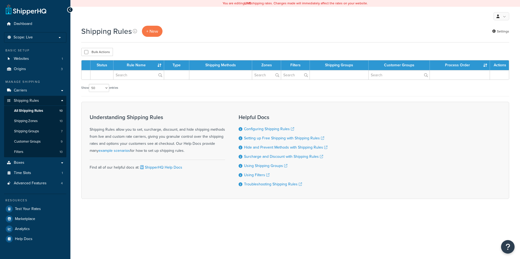
select select "50"
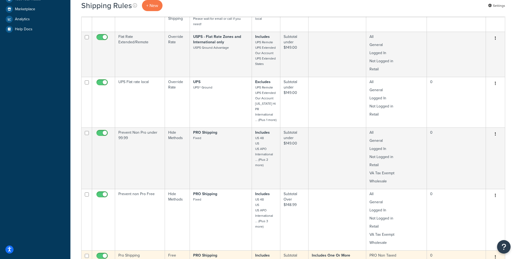
scroll to position [190, 0]
